Goal: Navigation & Orientation: Find specific page/section

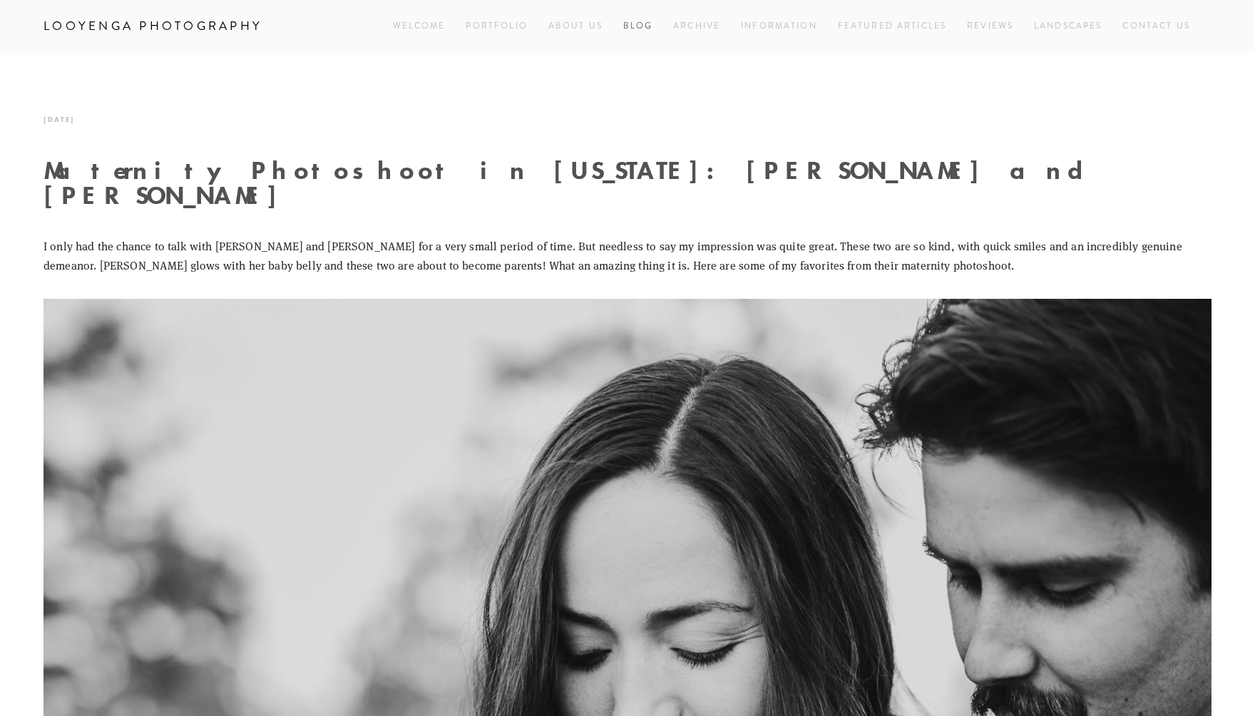
click at [641, 26] on link "Blog" at bounding box center [638, 25] width 30 height 19
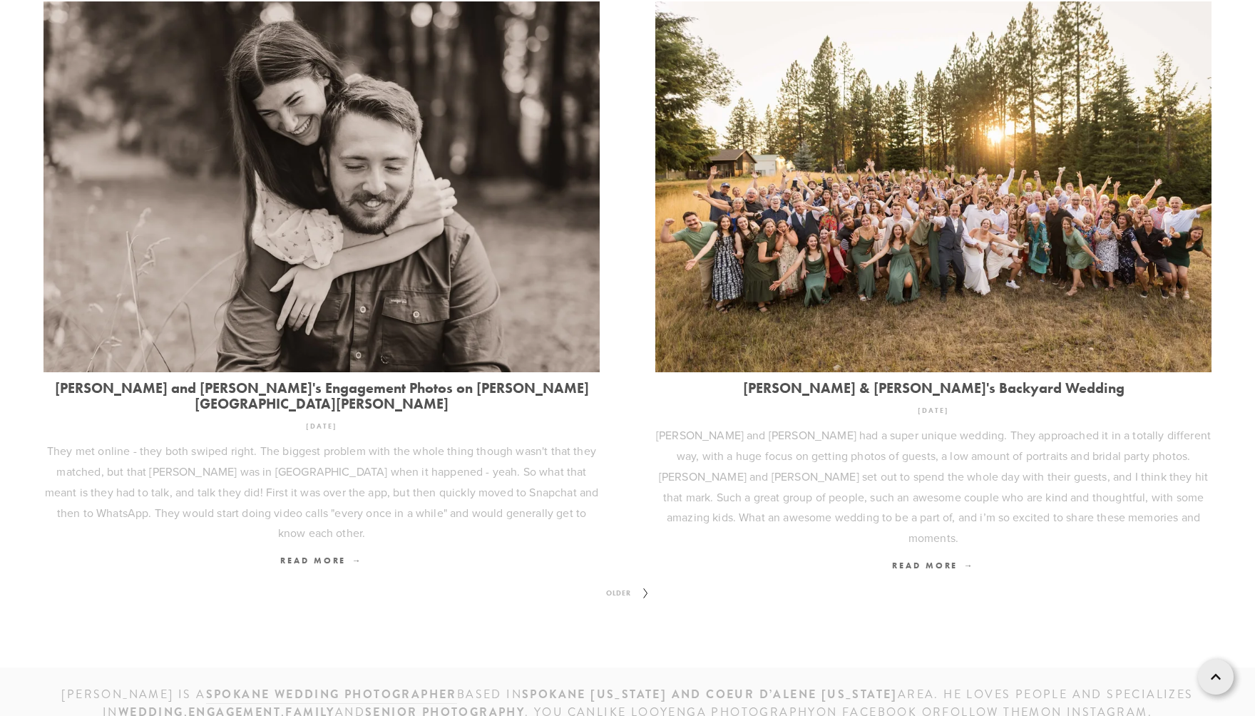
scroll to position [1800, 0]
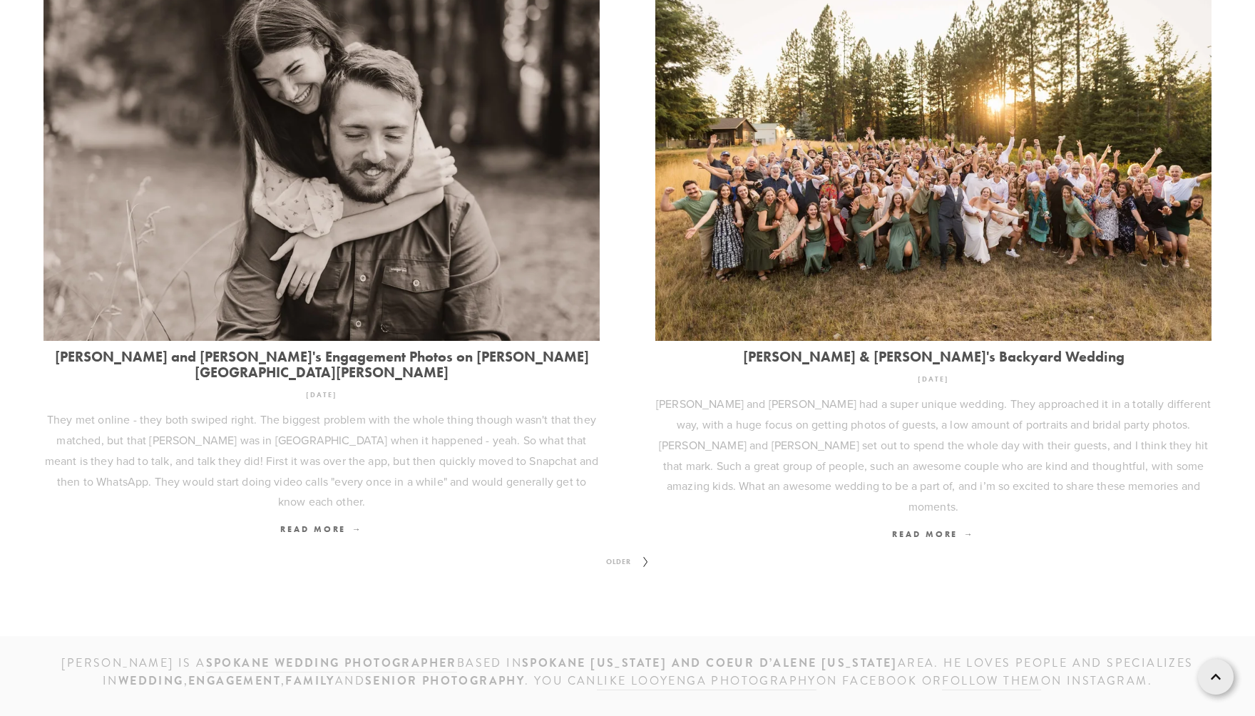
click at [610, 553] on span "Older" at bounding box center [618, 562] width 36 height 19
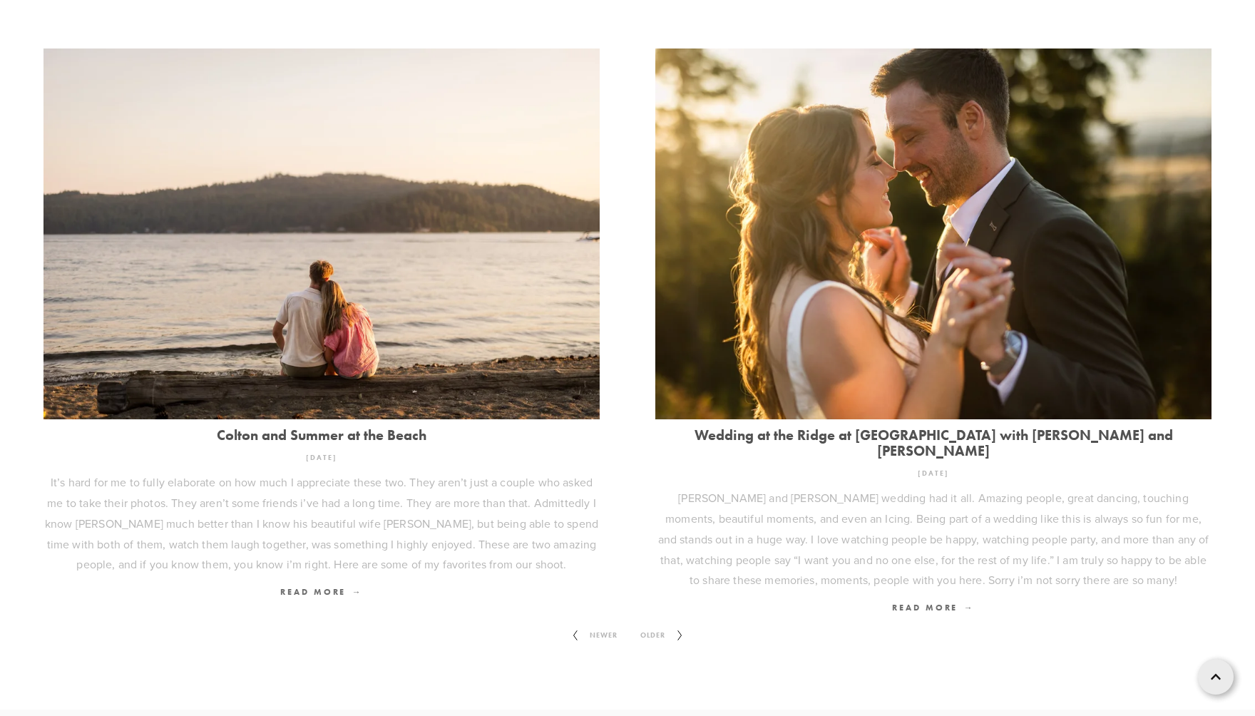
scroll to position [1800, 0]
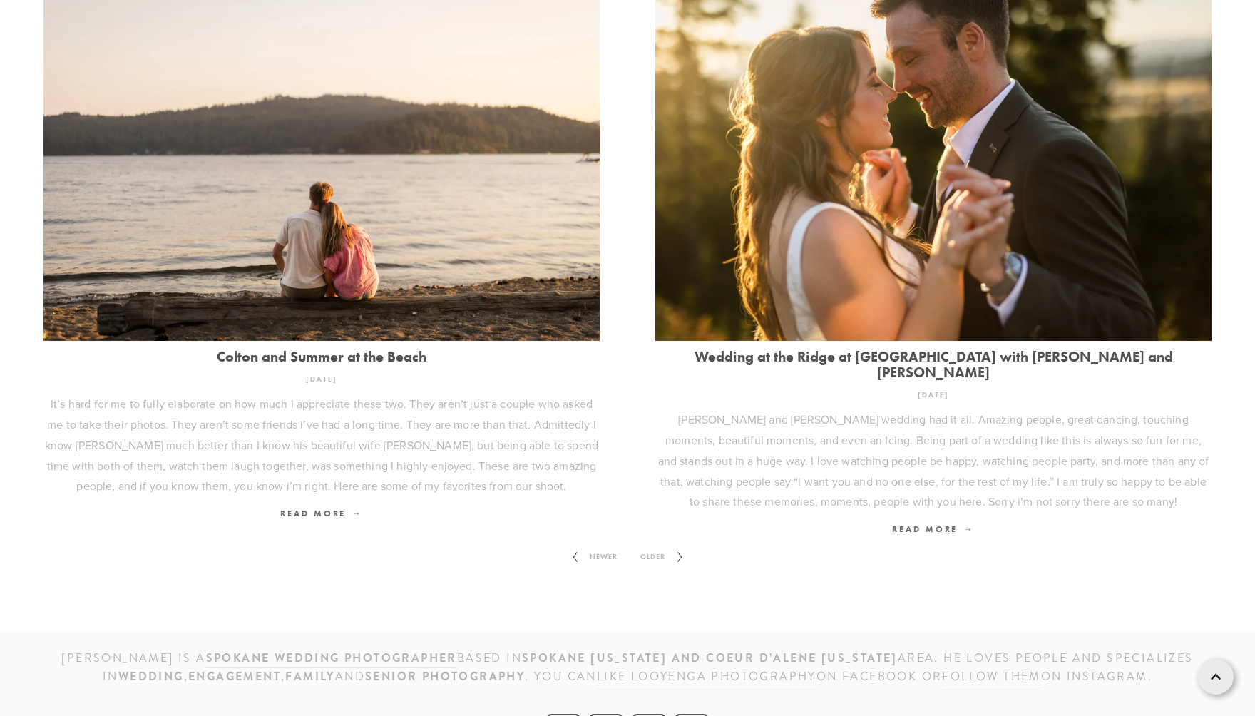
click at [680, 546] on icon at bounding box center [680, 557] width 18 height 23
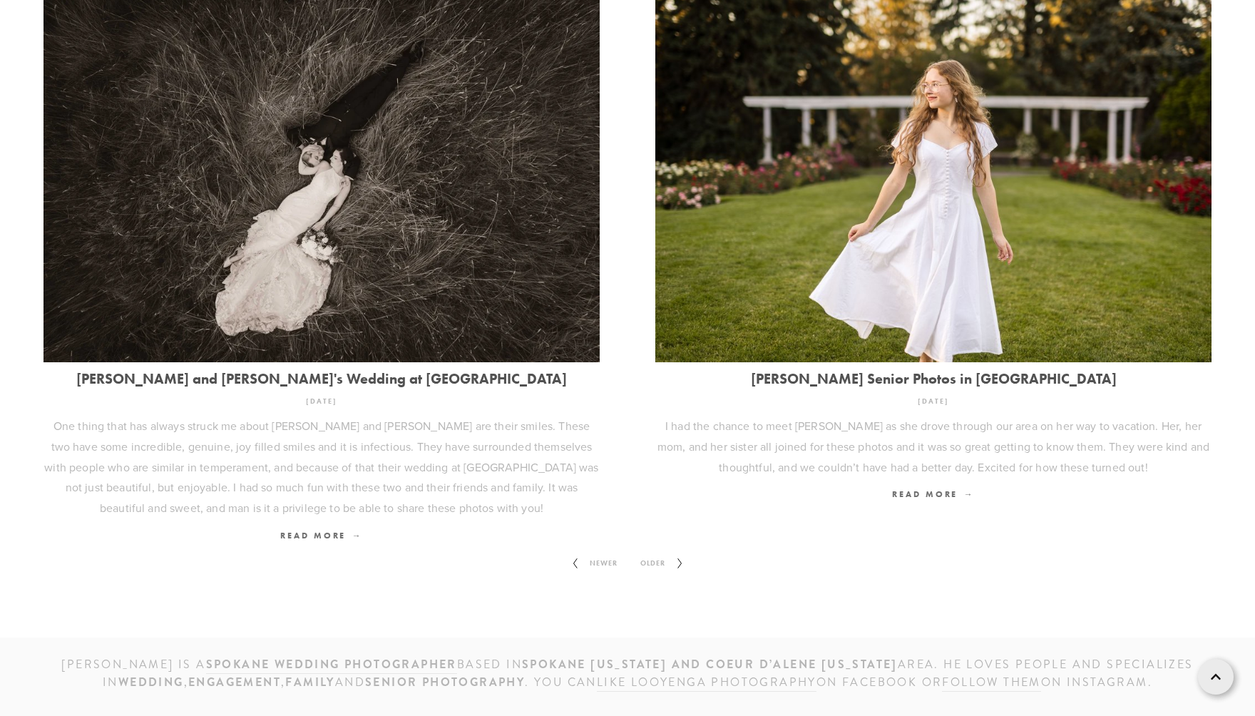
scroll to position [1759, 0]
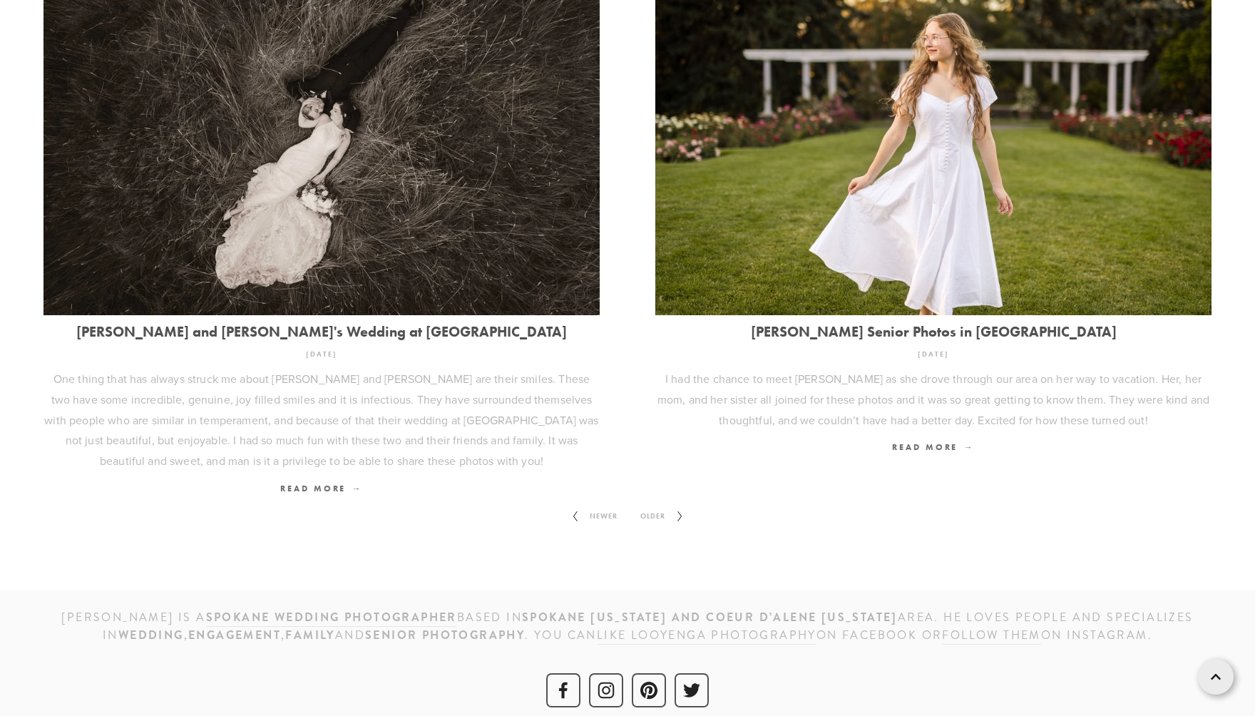
click at [683, 505] on icon at bounding box center [680, 516] width 18 height 23
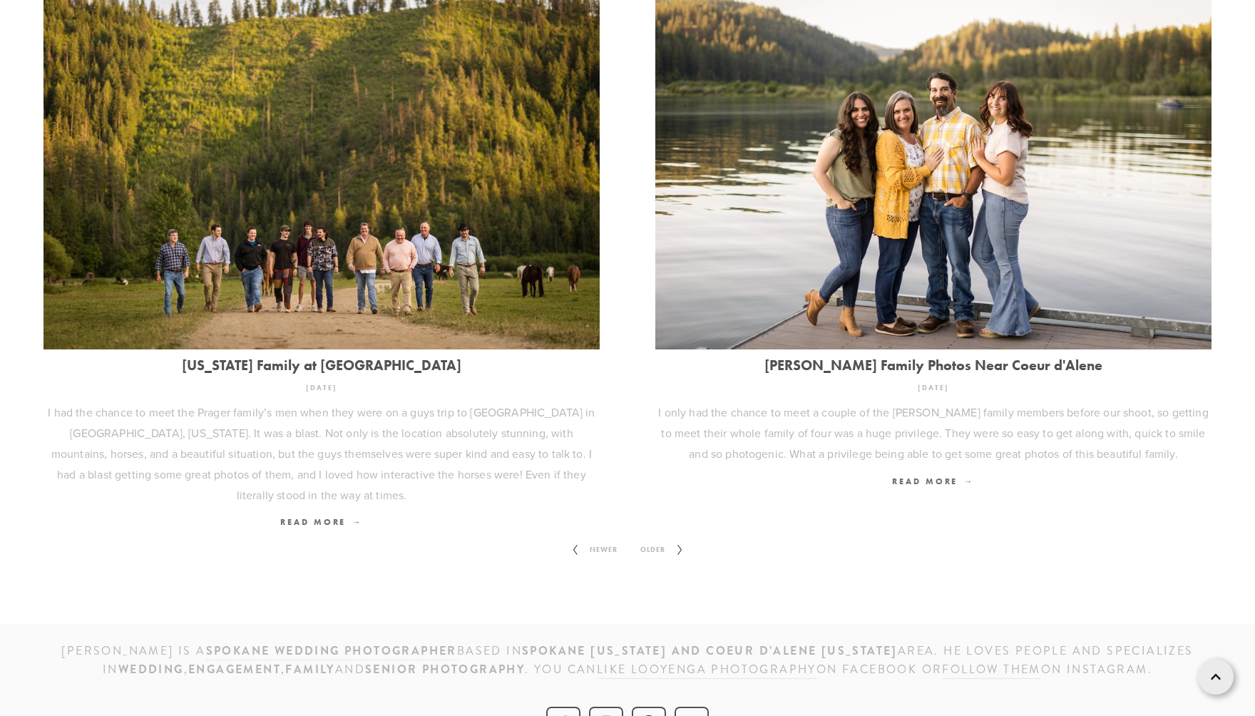
scroll to position [1821, 0]
